Goal: Transaction & Acquisition: Purchase product/service

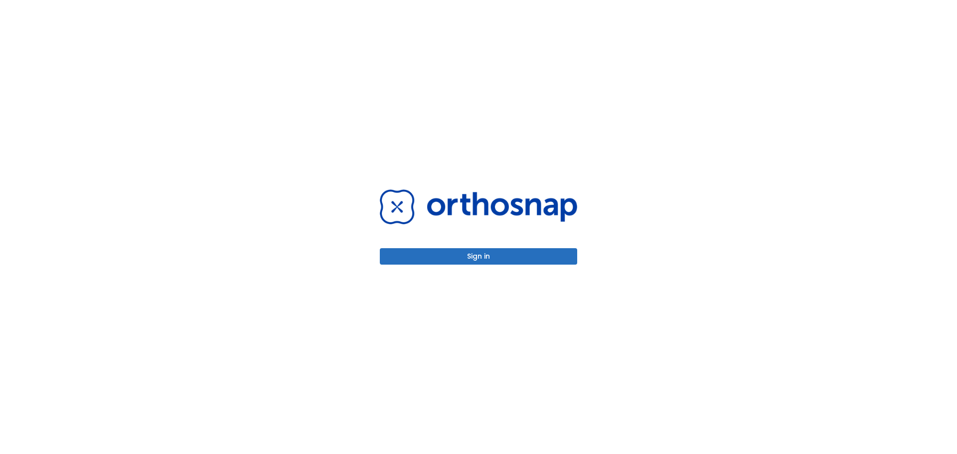
click at [458, 259] on button "Sign in" at bounding box center [478, 256] width 197 height 16
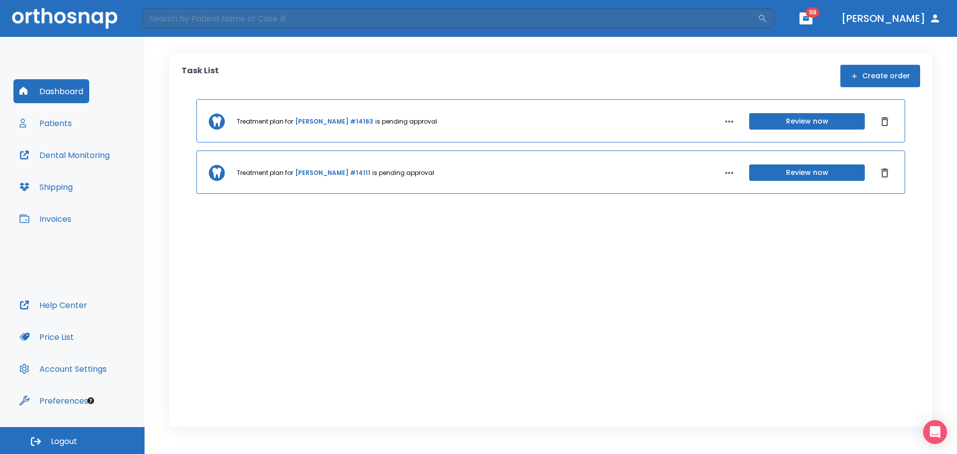
click at [728, 120] on icon "button" at bounding box center [729, 122] width 12 height 12
click at [840, 151] on p "[DATE]" at bounding box center [832, 149] width 20 height 9
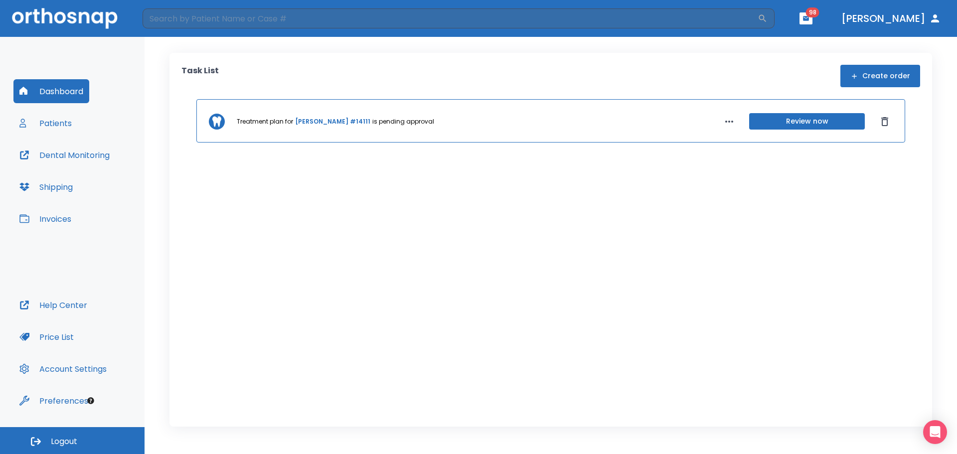
click at [727, 122] on icon "button" at bounding box center [729, 122] width 12 height 12
click at [834, 148] on p "[DATE]" at bounding box center [832, 149] width 20 height 9
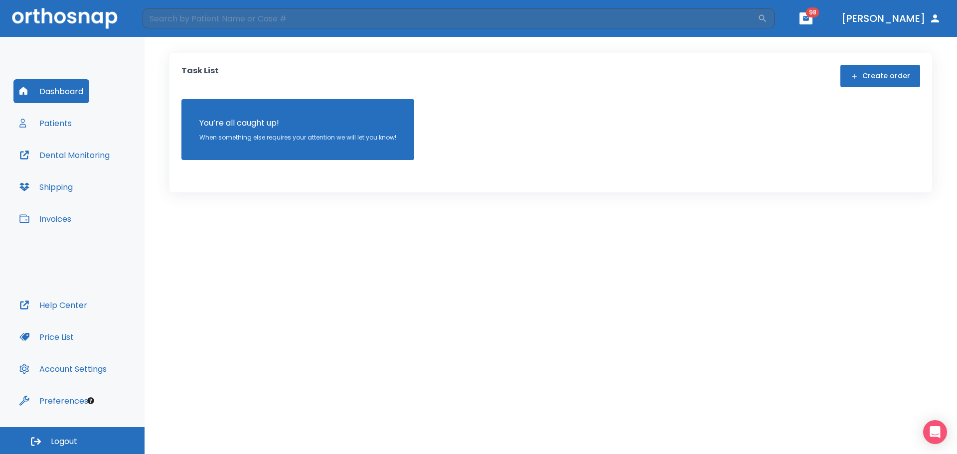
click at [75, 220] on button "Invoices" at bounding box center [45, 219] width 64 height 24
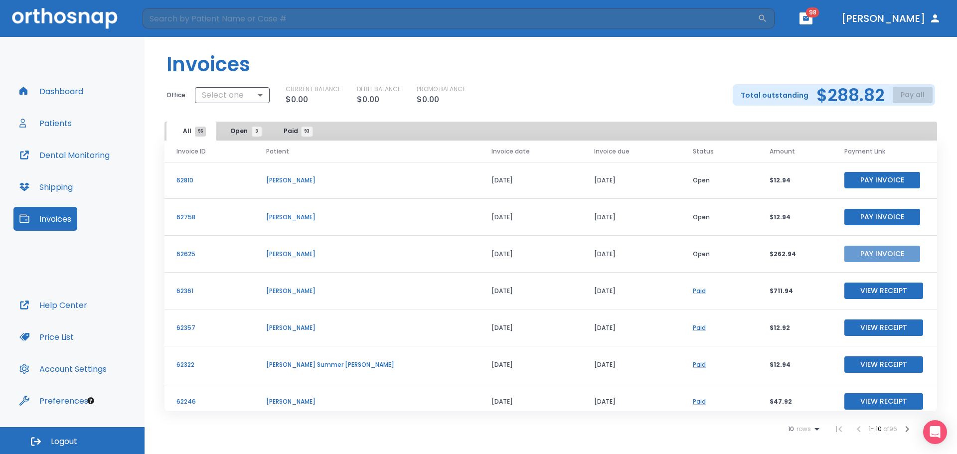
click at [852, 259] on button "Pay Invoice" at bounding box center [882, 254] width 76 height 16
click at [861, 213] on button "Pay Invoice" at bounding box center [882, 217] width 76 height 16
click at [874, 178] on button "Pay Invoice" at bounding box center [882, 180] width 76 height 16
